Goal: Find specific page/section: Find specific page/section

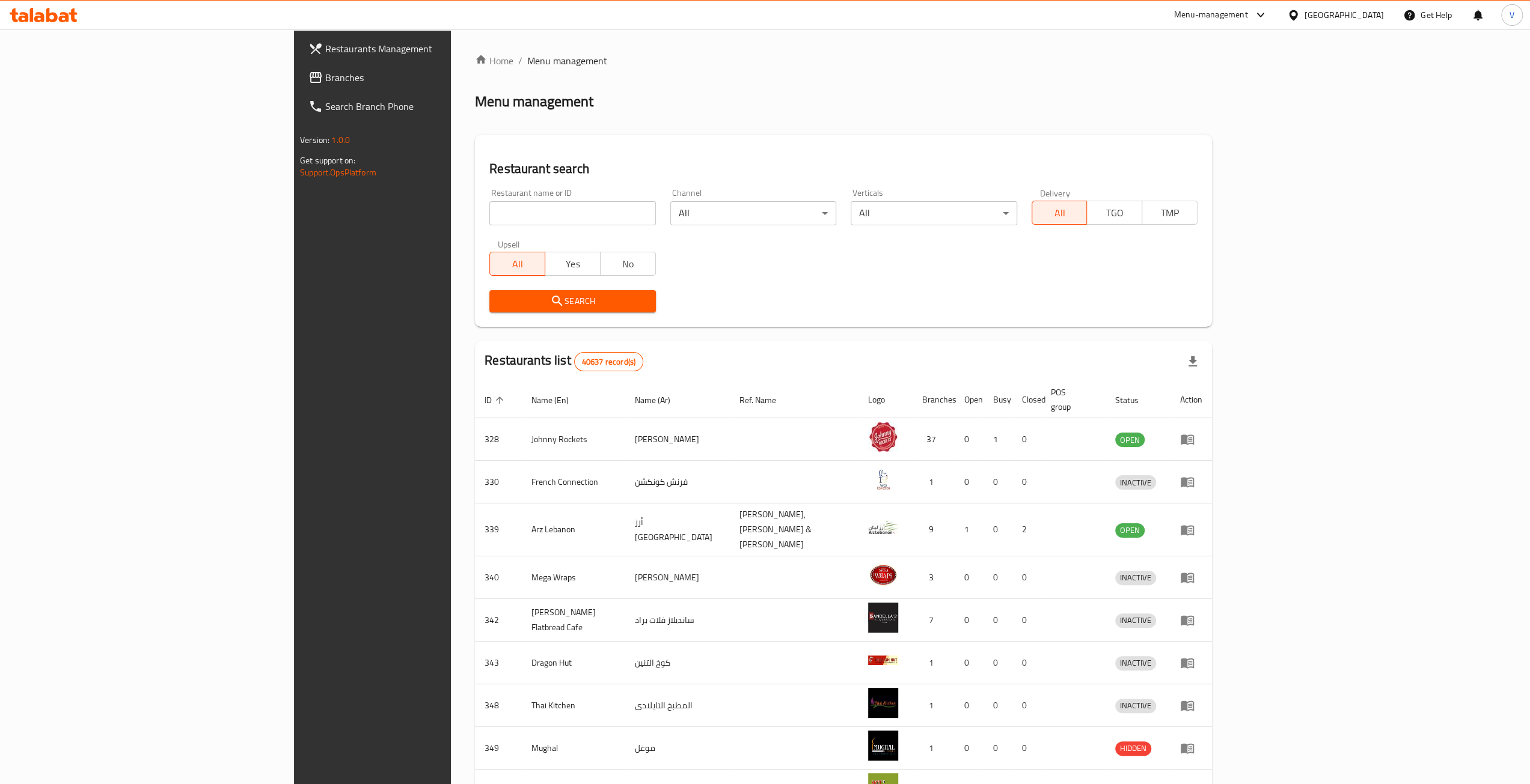
click at [325, 77] on span "Branches" at bounding box center [432, 78] width 215 height 14
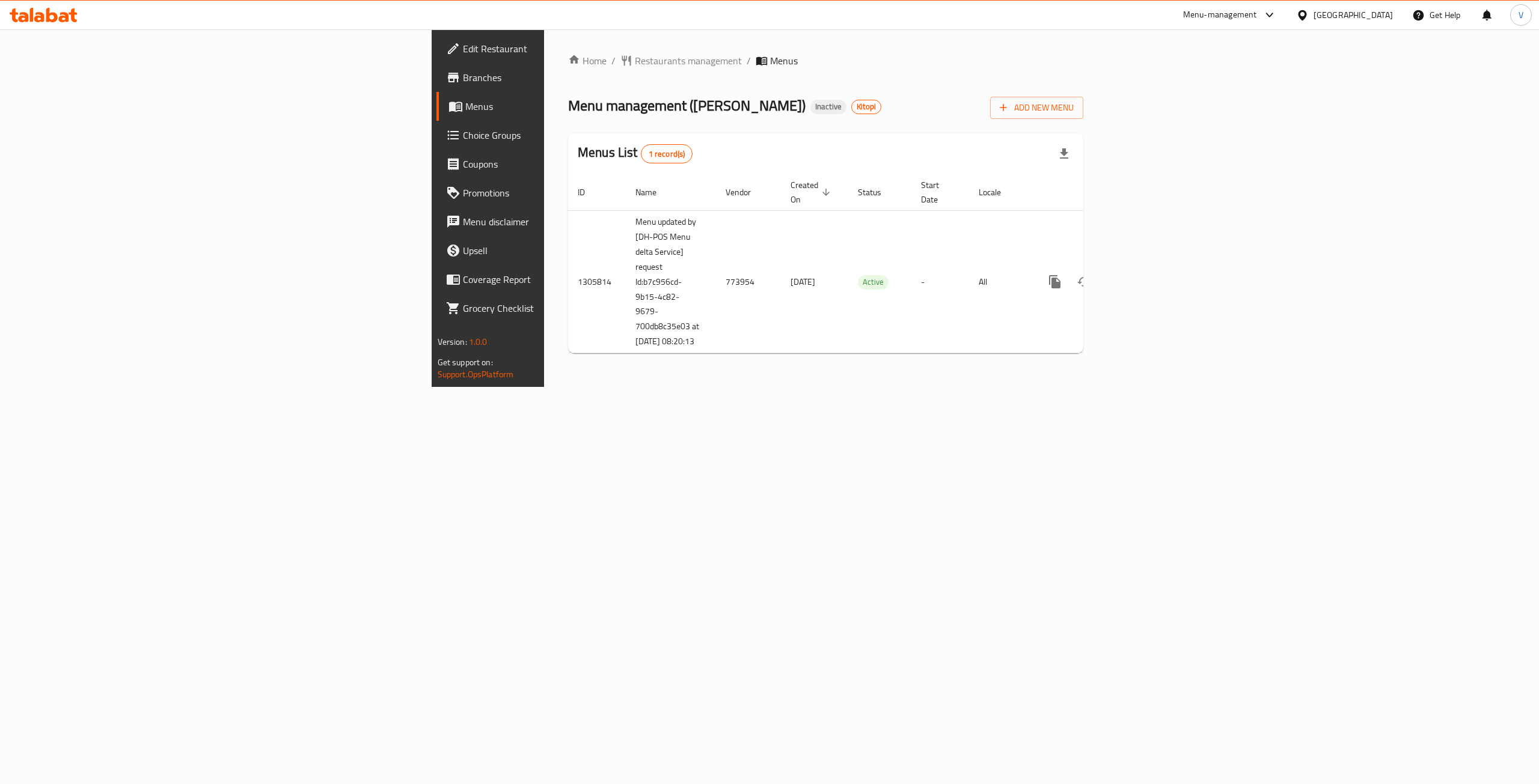
click at [465, 106] on span "Menus" at bounding box center [571, 106] width 214 height 14
click at [463, 75] on span "Branches" at bounding box center [571, 78] width 217 height 14
click at [463, 78] on span "Branches" at bounding box center [571, 78] width 217 height 14
